Goal: Task Accomplishment & Management: Manage account settings

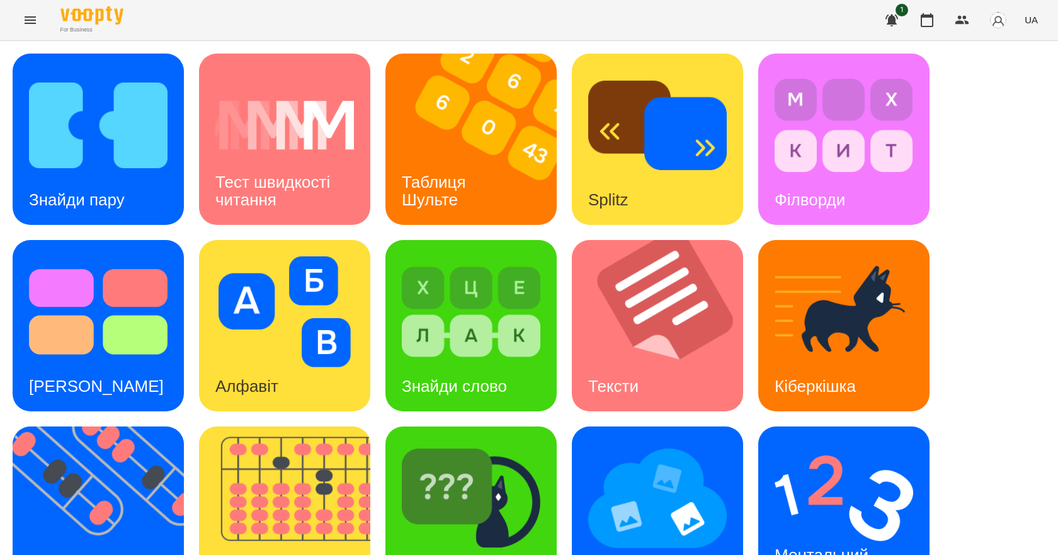
click at [35, 23] on icon "Menu" at bounding box center [30, 20] width 11 height 8
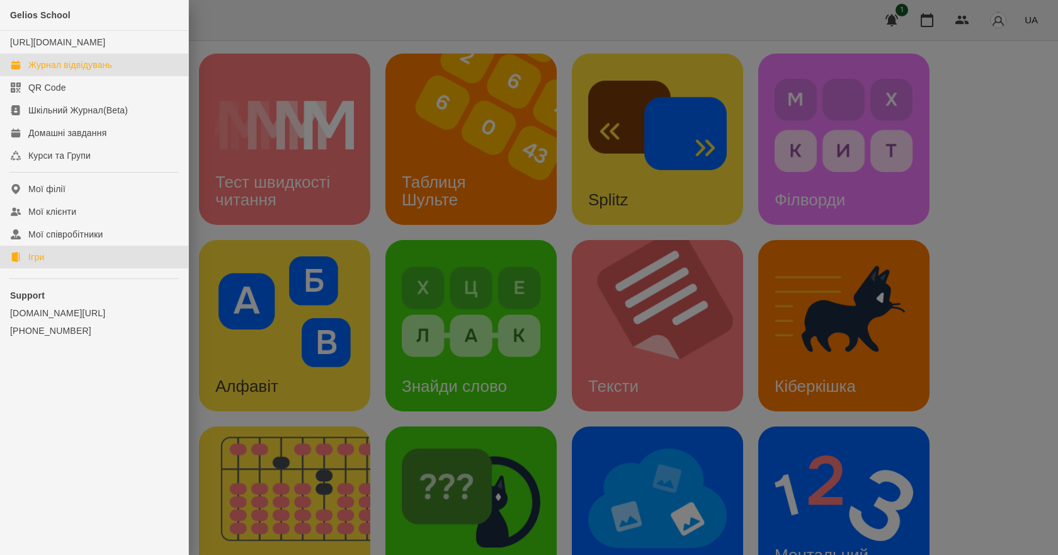
click at [86, 71] on div "Журнал відвідувань" at bounding box center [70, 65] width 84 height 13
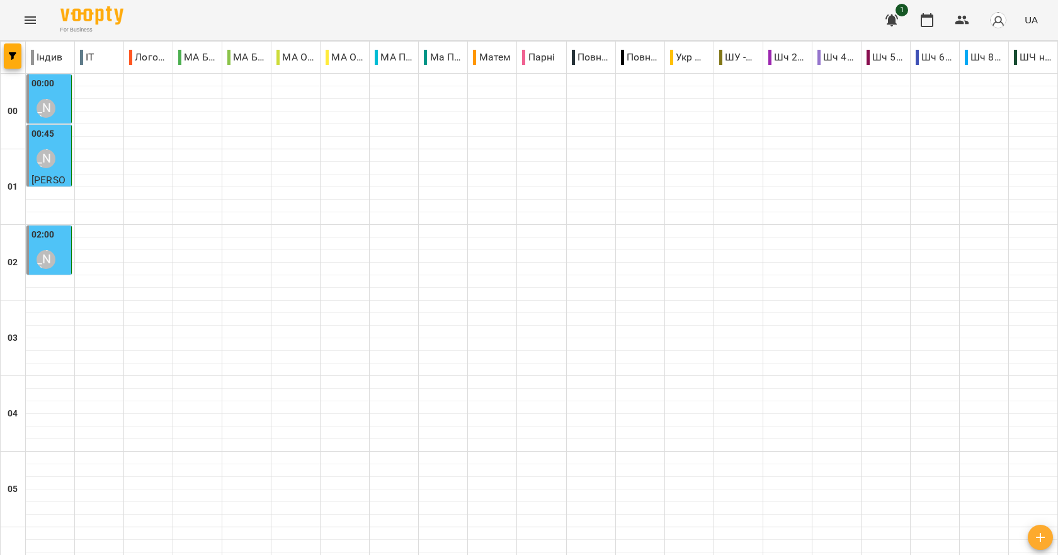
scroll to position [1416, 0]
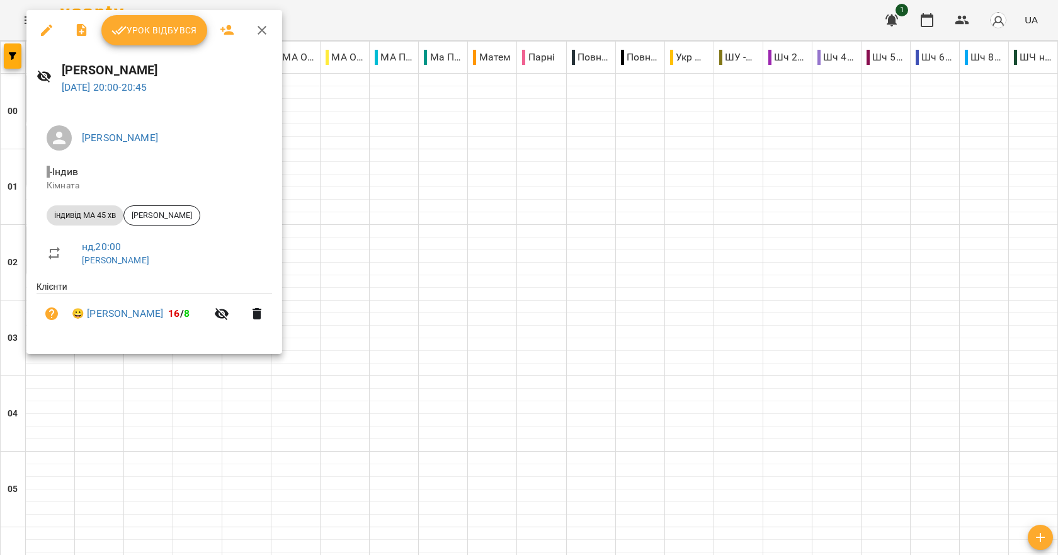
click at [154, 30] on span "Урок відбувся" at bounding box center [154, 30] width 86 height 15
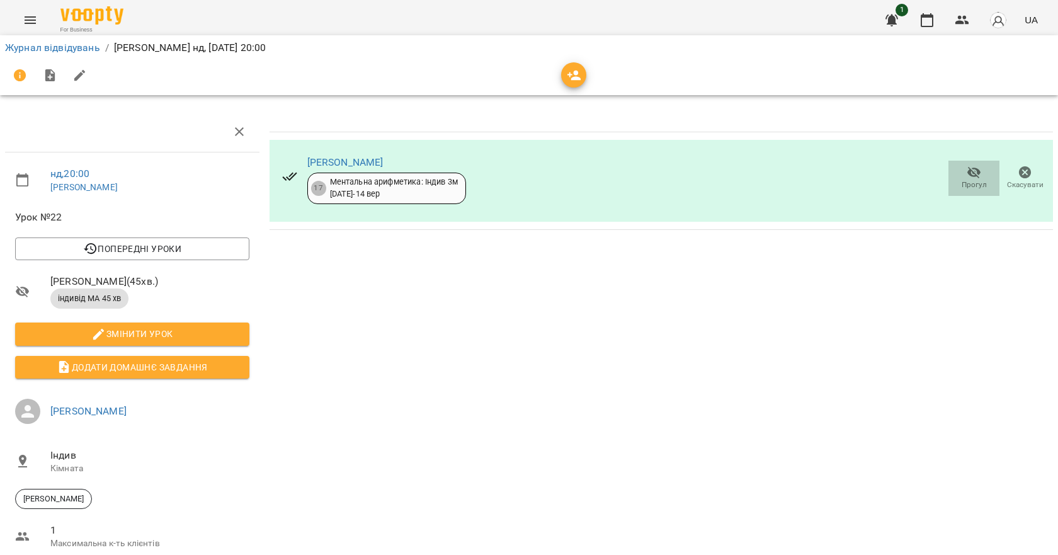
click at [967, 176] on icon "button" at bounding box center [974, 173] width 14 height 12
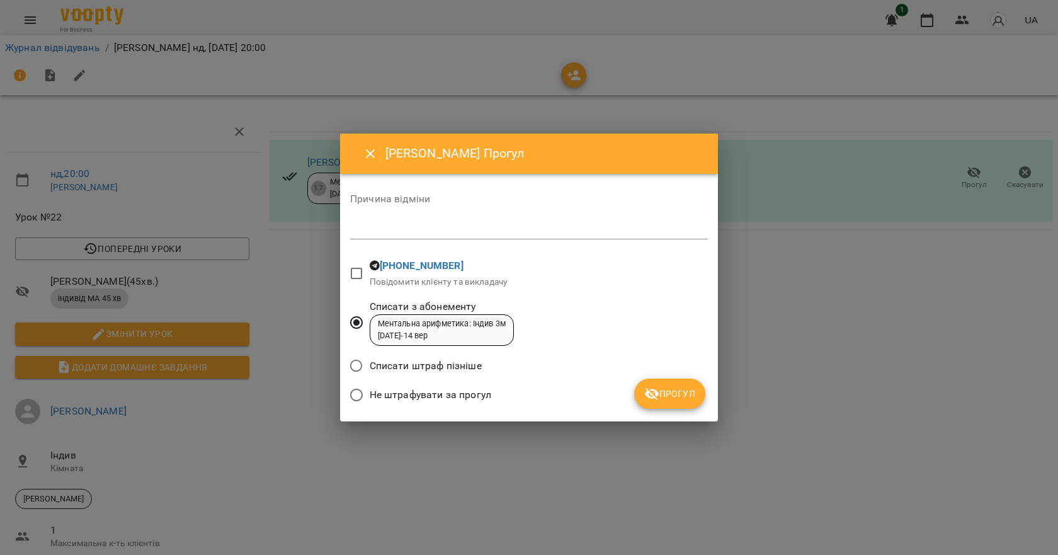
drag, startPoint x: 453, startPoint y: 211, endPoint x: 452, endPoint y: 220, distance: 9.0
click at [453, 214] on div "Причина відміни *" at bounding box center [529, 219] width 358 height 50
click at [452, 220] on div "*" at bounding box center [529, 229] width 358 height 20
type textarea "******"
click at [653, 387] on icon "submit" at bounding box center [651, 393] width 15 height 15
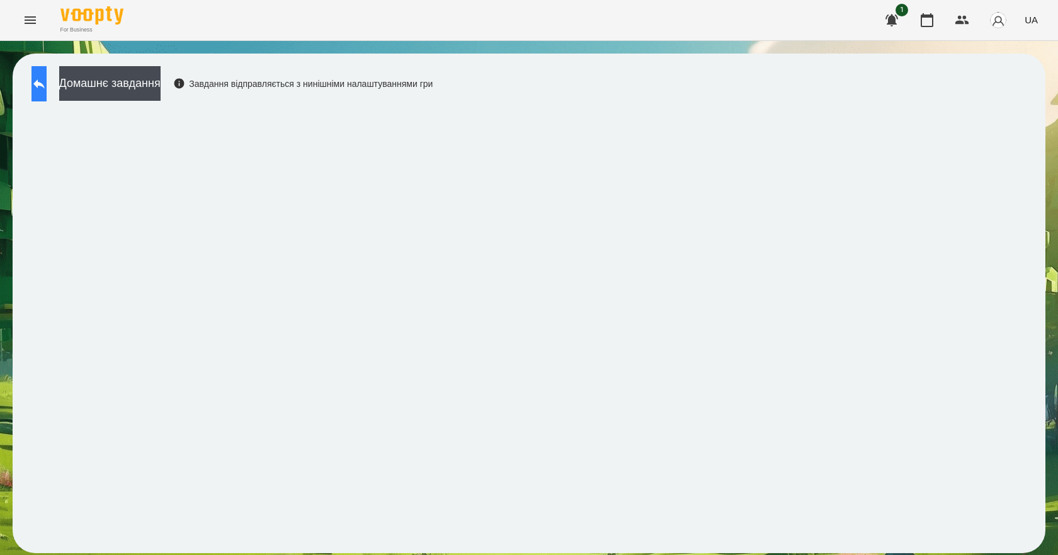
click at [46, 83] on icon at bounding box center [38, 83] width 15 height 15
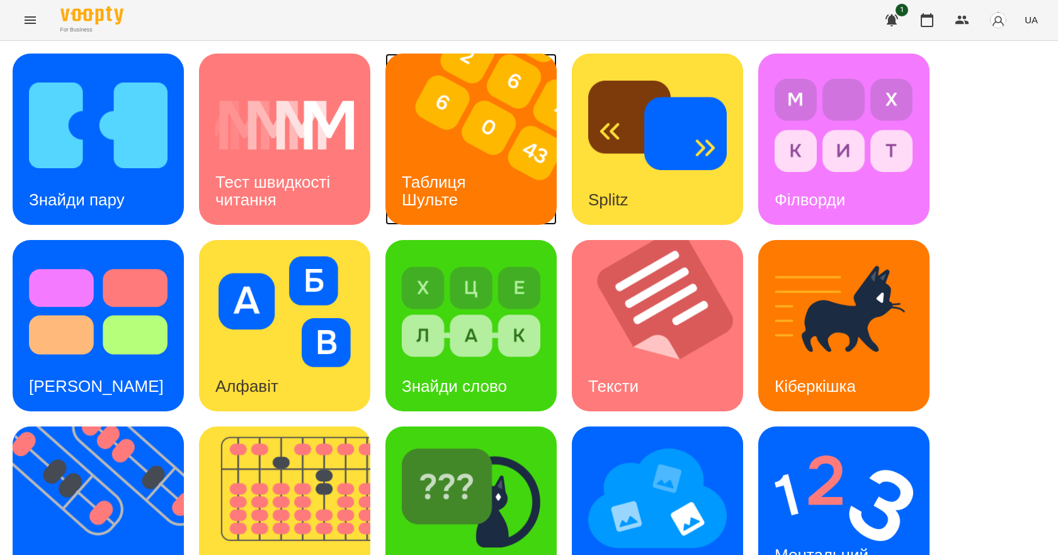
click at [460, 198] on div "Таблиця Шульте" at bounding box center [435, 190] width 101 height 67
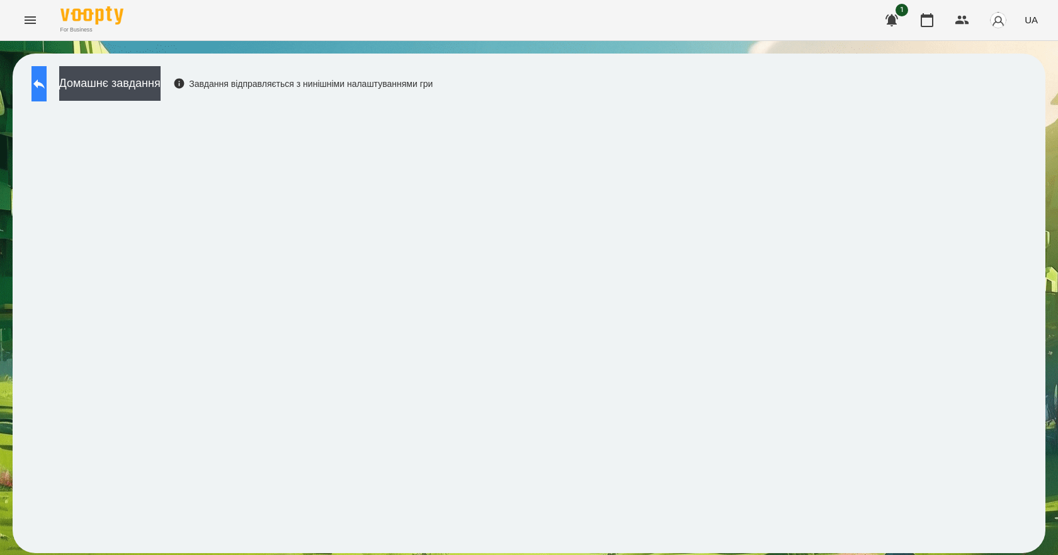
click at [47, 94] on button at bounding box center [38, 83] width 15 height 35
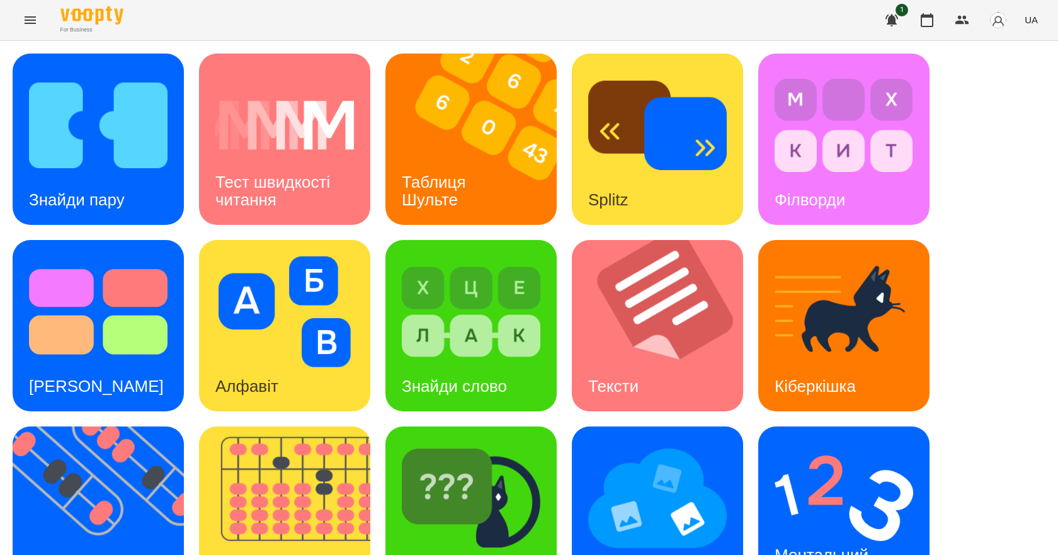
scroll to position [242, 0]
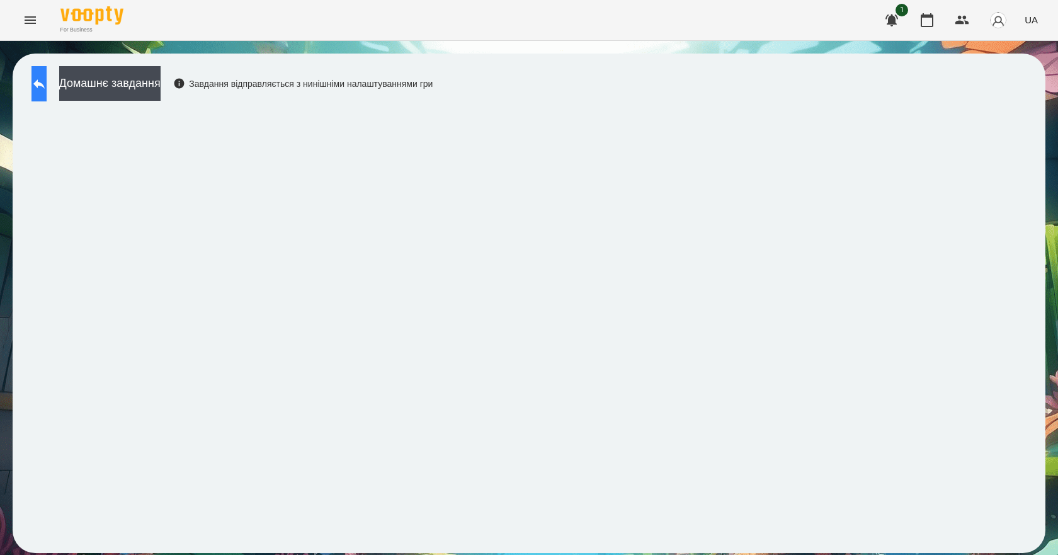
click at [47, 88] on button at bounding box center [38, 83] width 15 height 35
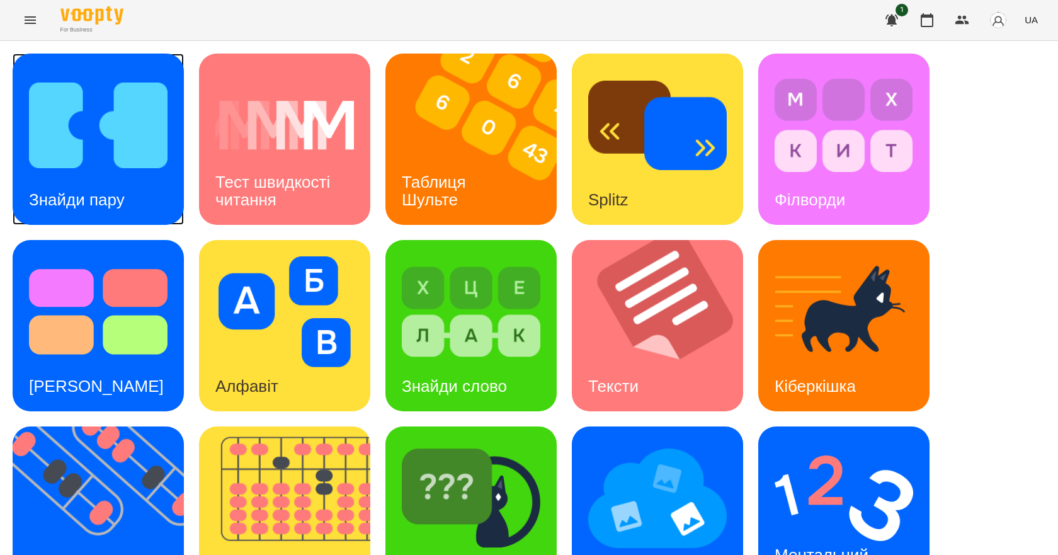
click at [136, 161] on img at bounding box center [98, 125] width 139 height 111
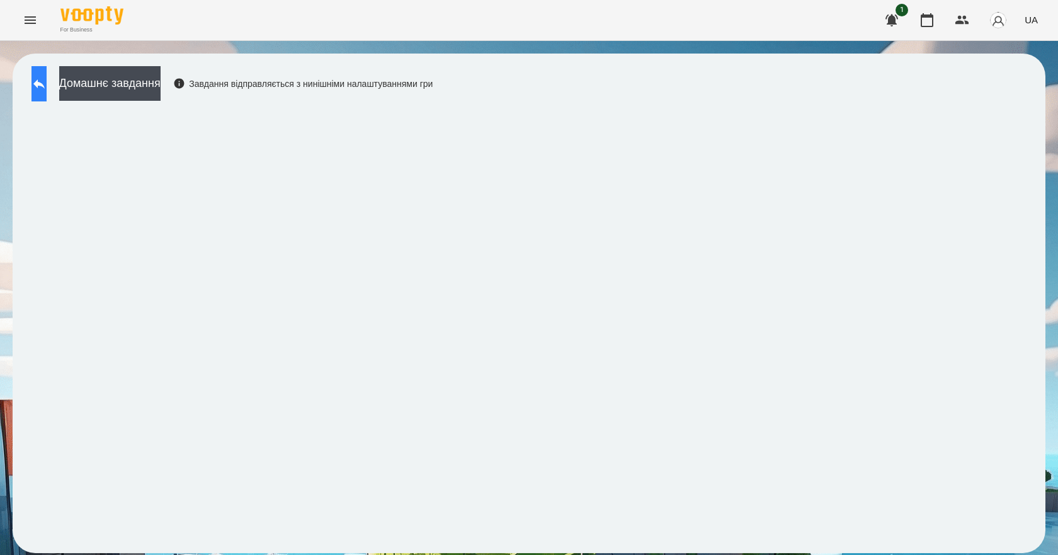
click at [40, 77] on button at bounding box center [38, 83] width 15 height 35
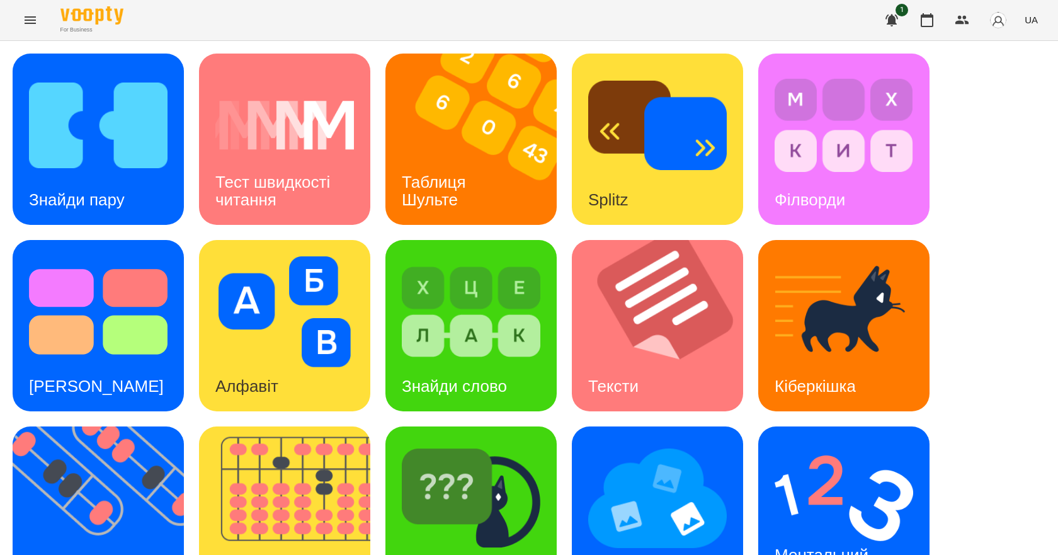
scroll to position [242, 0]
click at [794, 443] on img at bounding box center [844, 498] width 139 height 111
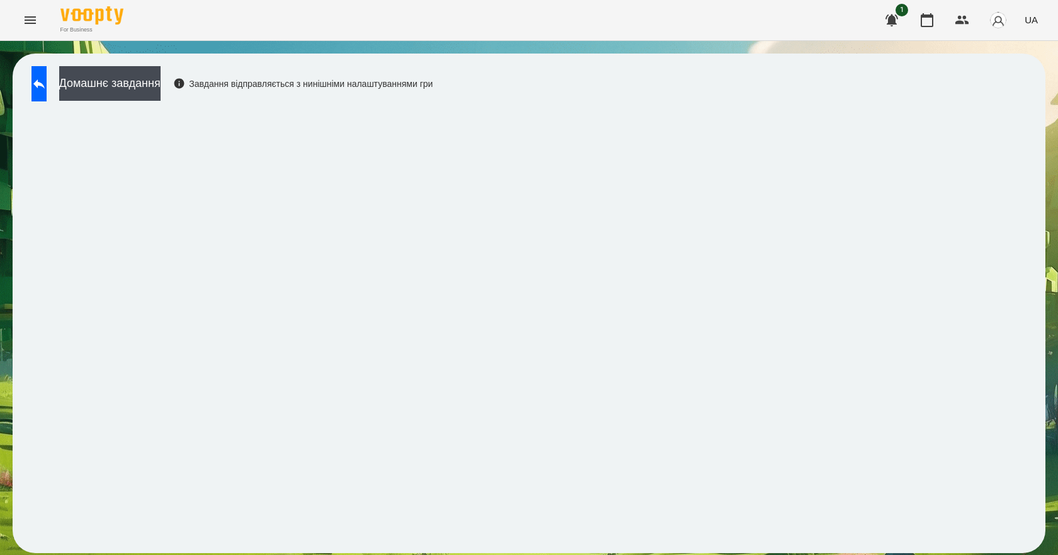
click at [1027, 17] on span "UA" at bounding box center [1031, 19] width 13 height 13
click at [1004, 51] on div "English" at bounding box center [1008, 48] width 64 height 23
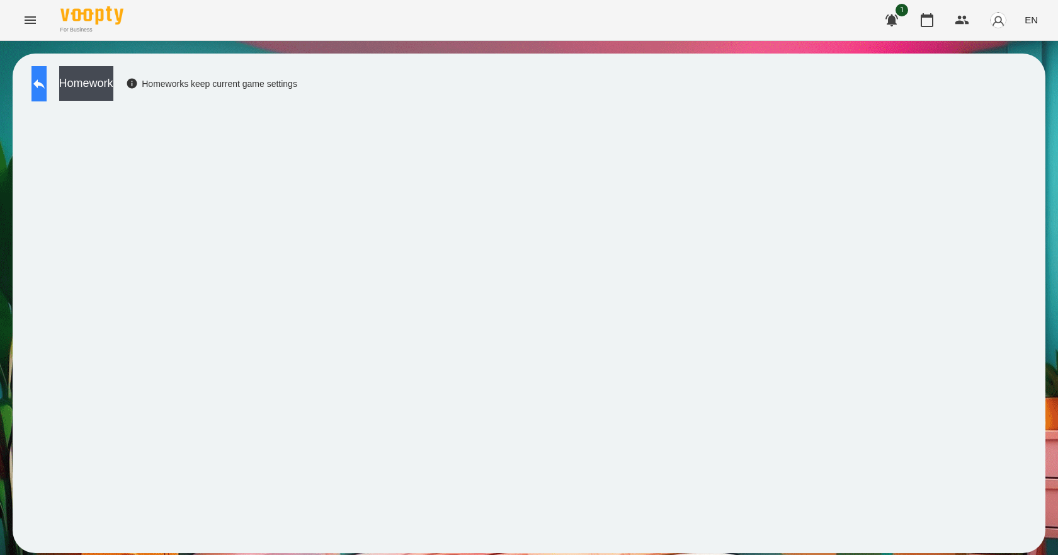
click at [47, 83] on button at bounding box center [38, 83] width 15 height 35
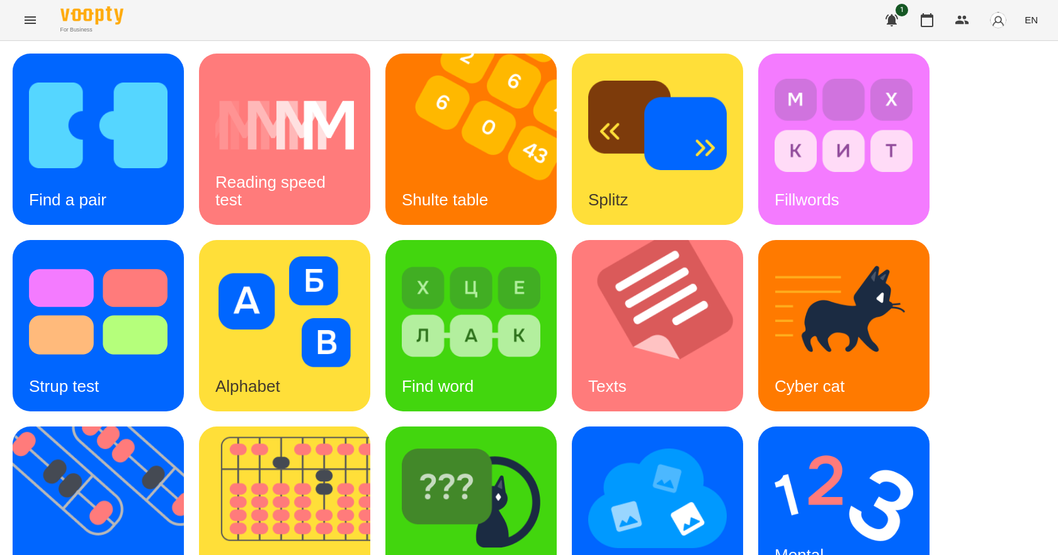
scroll to position [242, 0]
